Goal: Task Accomplishment & Management: Use online tool/utility

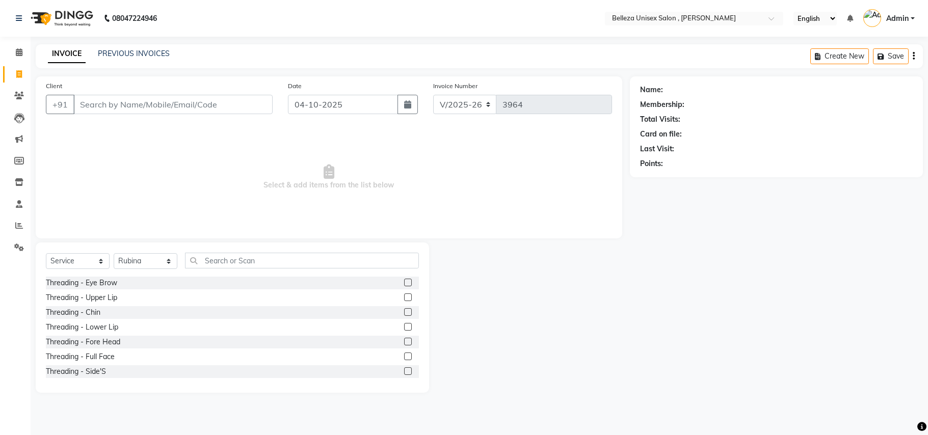
select select "4047"
select select "service"
select select "74848"
click at [217, 258] on input "text" at bounding box center [302, 261] width 234 height 16
click at [98, 283] on div "Threading - Eye Brow" at bounding box center [81, 283] width 71 height 11
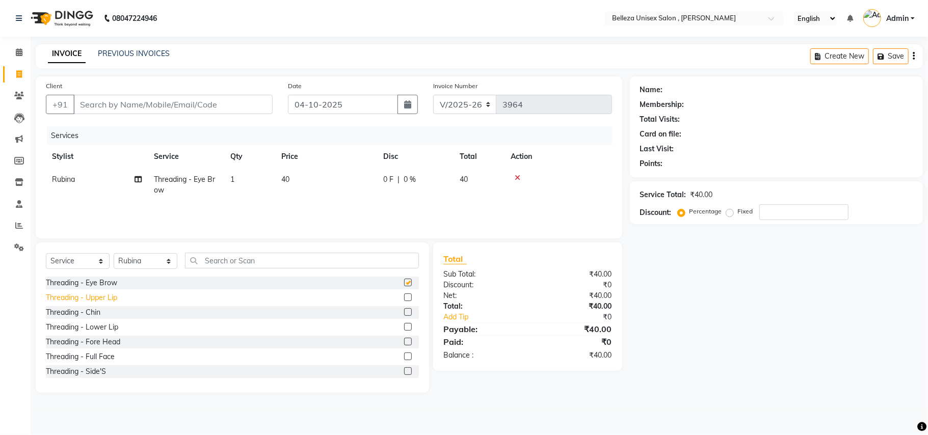
checkbox input "false"
click at [102, 300] on div "Threading - Upper Lip" at bounding box center [81, 298] width 71 height 11
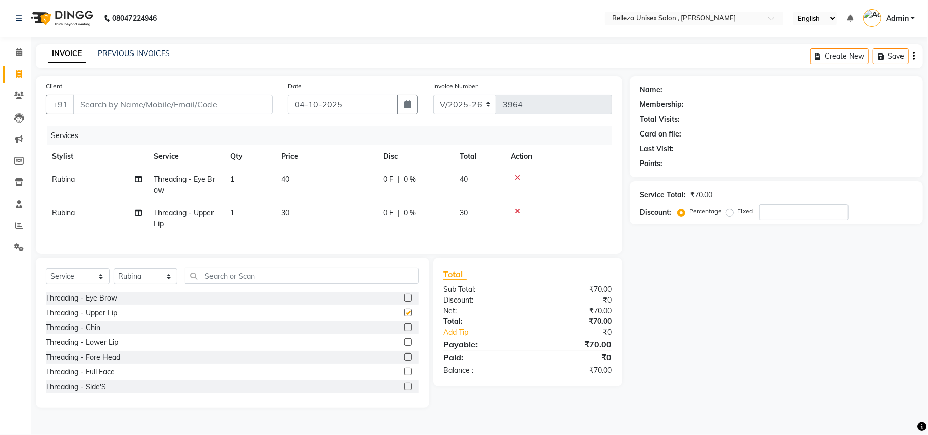
checkbox input "false"
click at [231, 284] on input "text" at bounding box center [302, 276] width 234 height 16
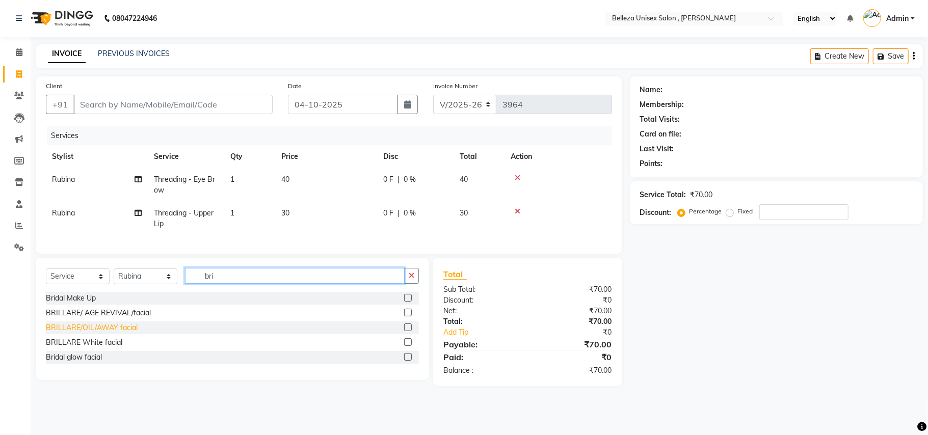
type input "bri"
click at [112, 333] on div "BRILLARE/OIL/AWAY facial" at bounding box center [92, 328] width 92 height 11
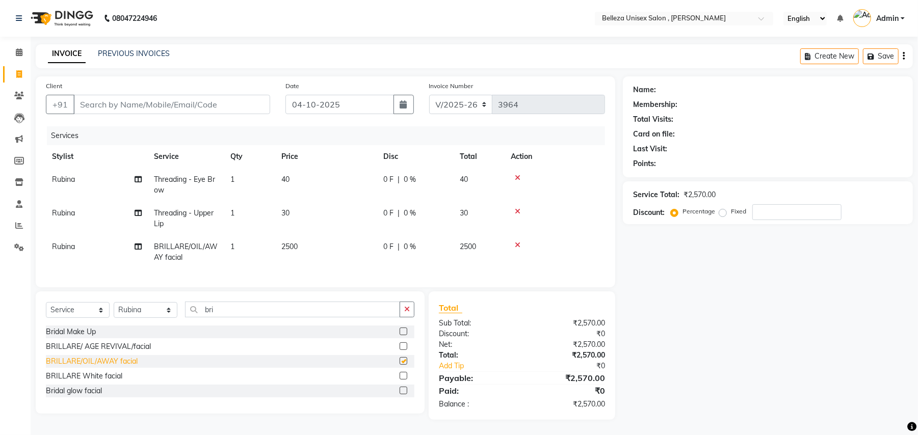
checkbox input "false"
click at [149, 104] on input "Client" at bounding box center [171, 104] width 197 height 19
type input "9"
type input "0"
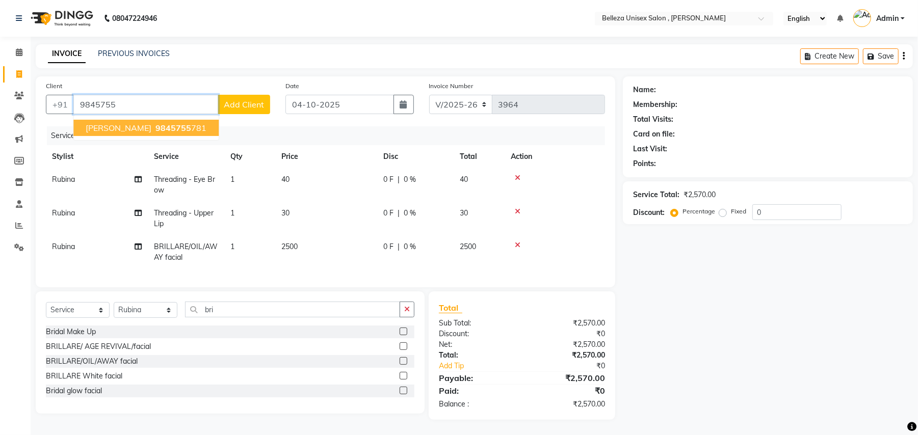
click at [99, 123] on span "[PERSON_NAME]" at bounding box center [119, 128] width 66 height 10
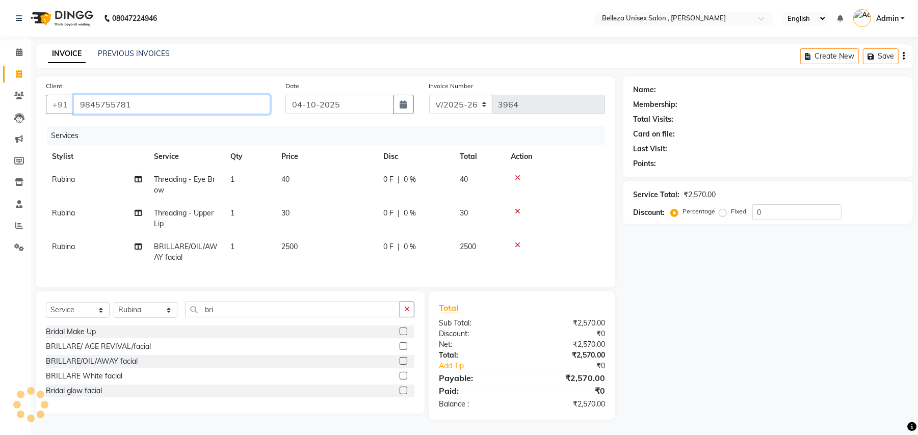
type input "9845755781"
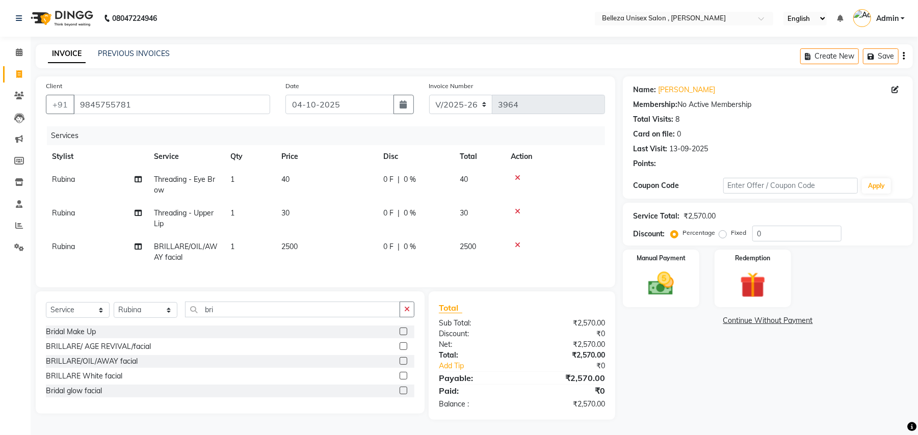
click at [283, 243] on span "2500" at bounding box center [289, 246] width 16 height 9
select select "74848"
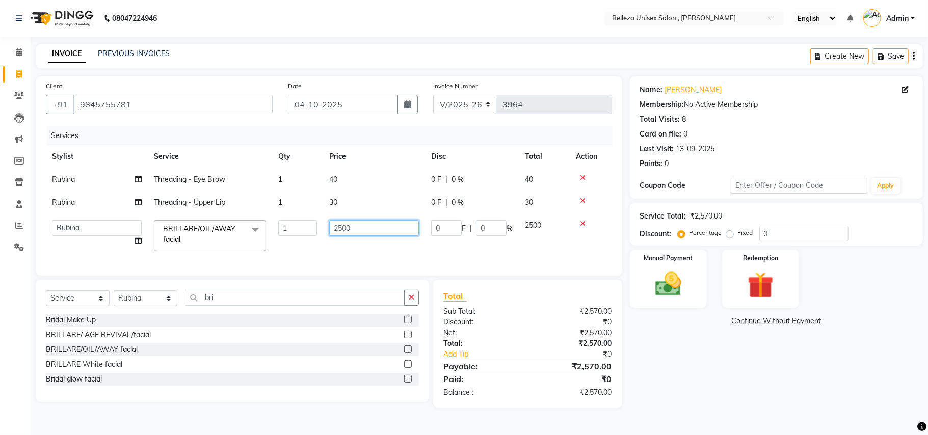
click at [341, 229] on input "2500" at bounding box center [374, 228] width 90 height 16
type input "2000"
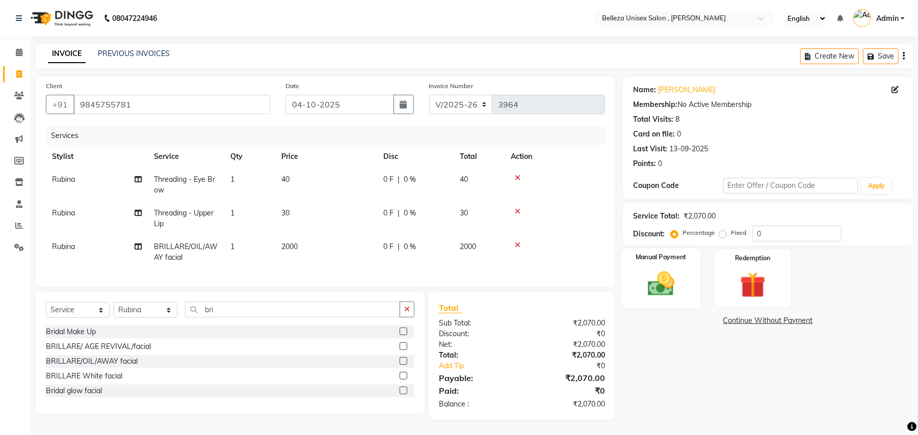
click at [651, 270] on img at bounding box center [661, 284] width 44 height 31
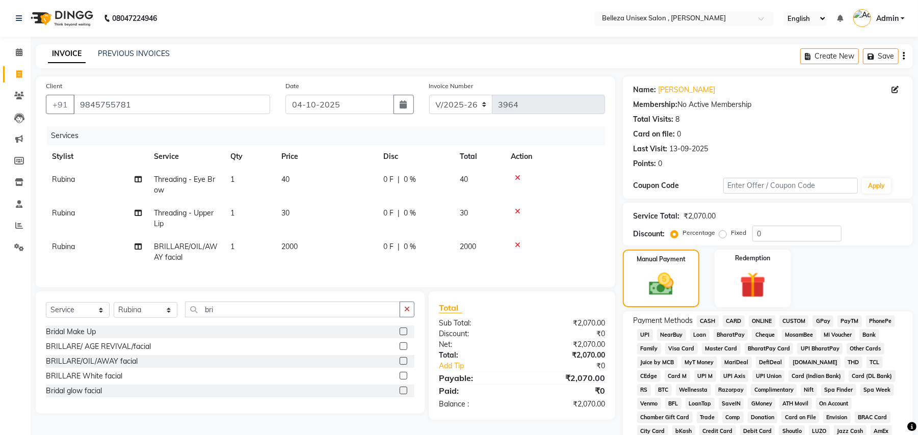
click at [647, 333] on span "UPI" at bounding box center [645, 335] width 16 height 12
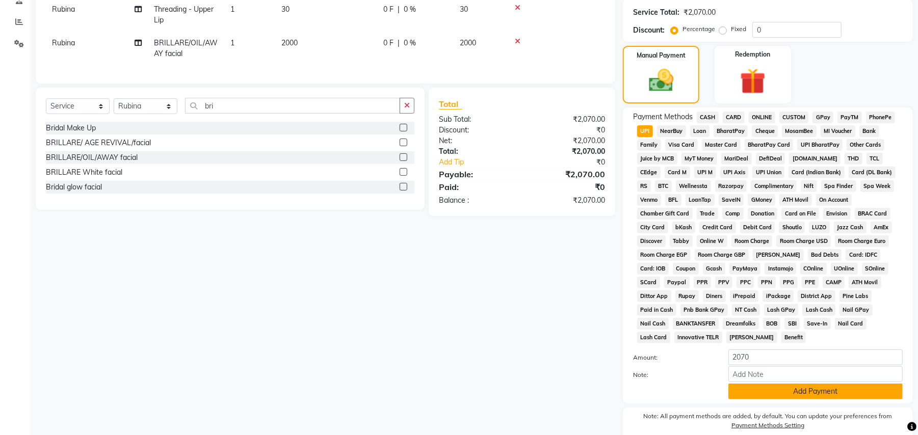
click at [768, 384] on button "Add Payment" at bounding box center [815, 392] width 174 height 16
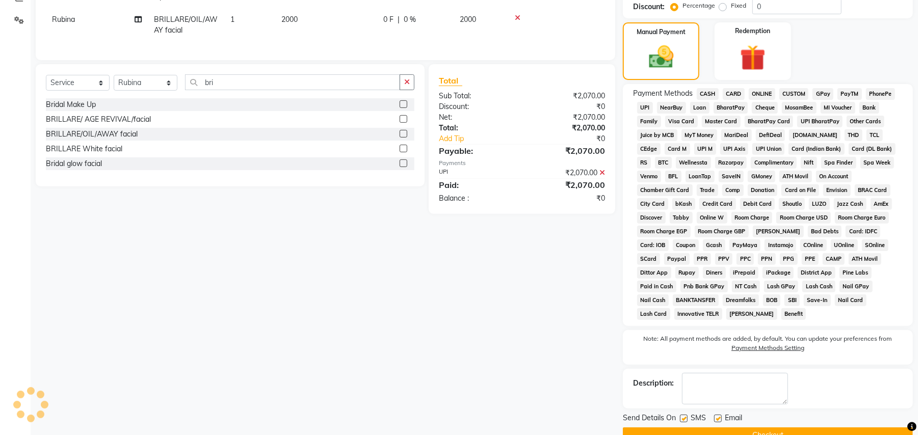
scroll to position [240, 0]
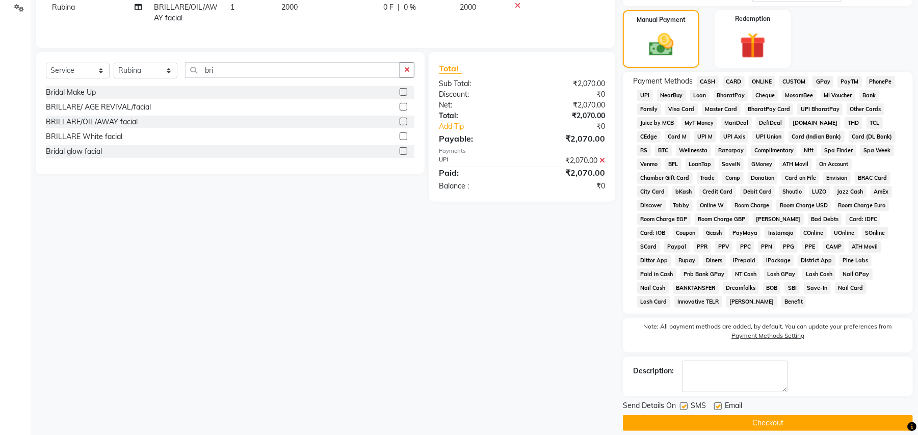
click at [738, 415] on button "Checkout" at bounding box center [768, 423] width 290 height 16
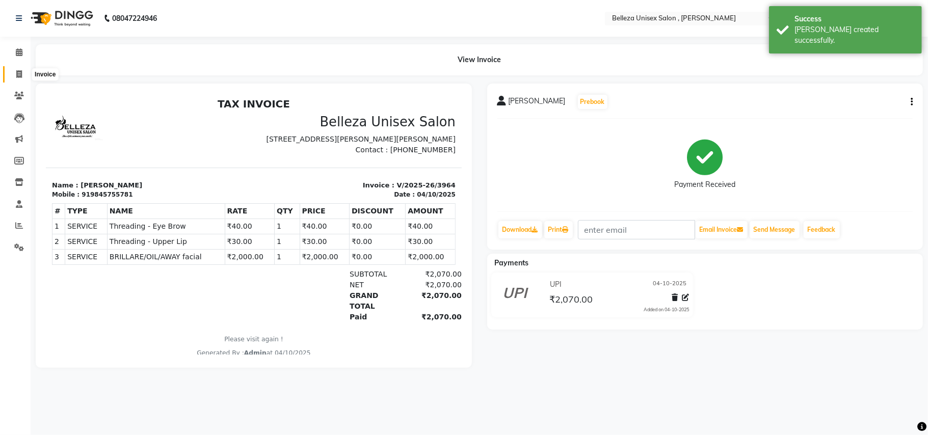
click at [16, 70] on icon at bounding box center [19, 74] width 6 height 8
select select "service"
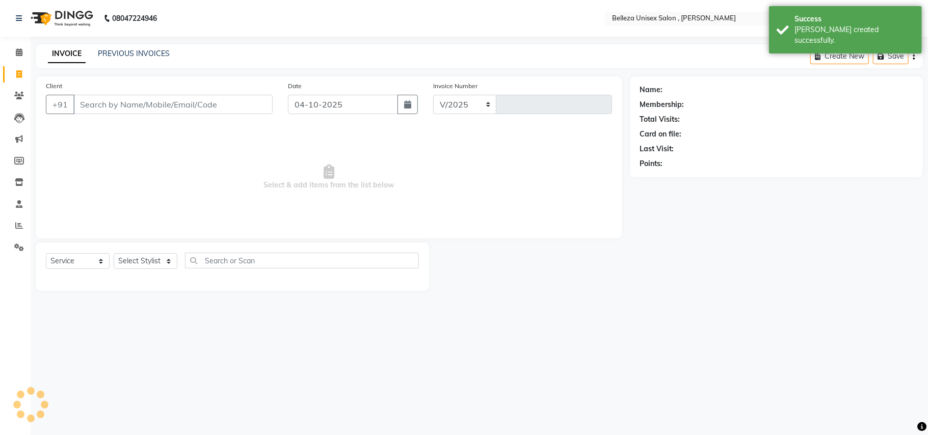
select select "4047"
type input "3965"
select select "product"
